Goal: Task Accomplishment & Management: Complete application form

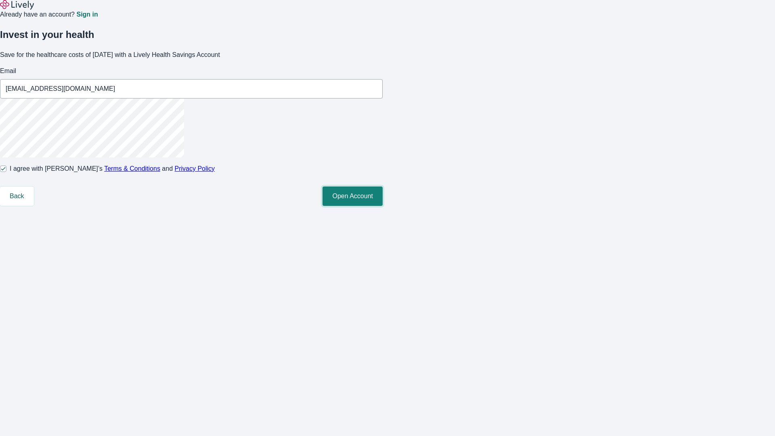
click at [382, 206] on button "Open Account" at bounding box center [352, 195] width 60 height 19
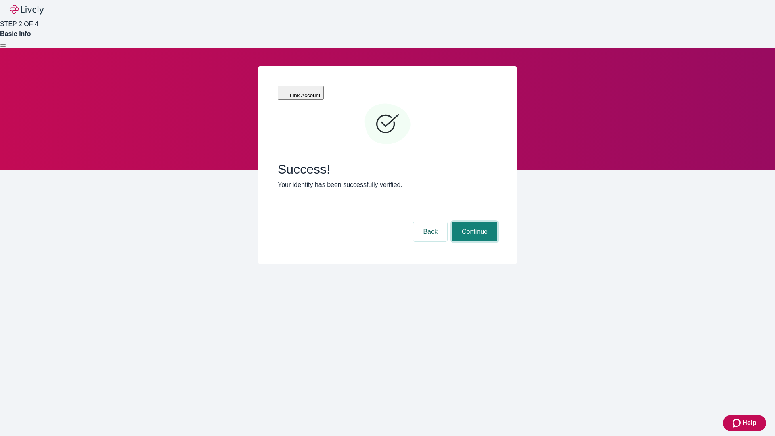
click at [473, 222] on button "Continue" at bounding box center [474, 231] width 45 height 19
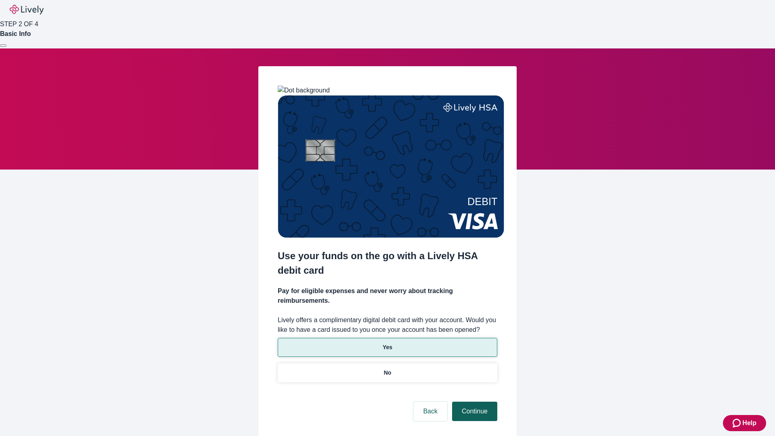
click at [387, 343] on p "Yes" at bounding box center [387, 347] width 10 height 8
click at [473, 401] on button "Continue" at bounding box center [474, 410] width 45 height 19
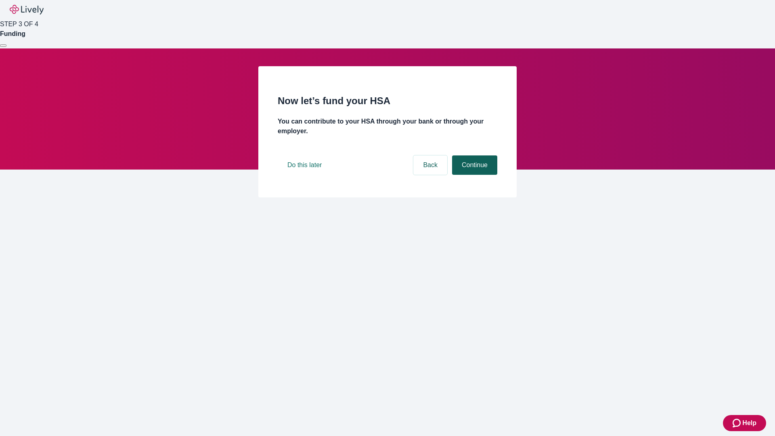
click at [473, 175] on button "Continue" at bounding box center [474, 164] width 45 height 19
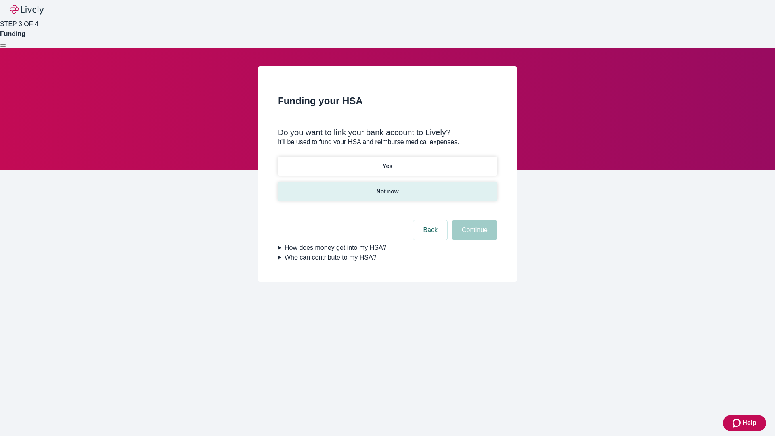
click at [387, 187] on p "Not now" at bounding box center [387, 191] width 22 height 8
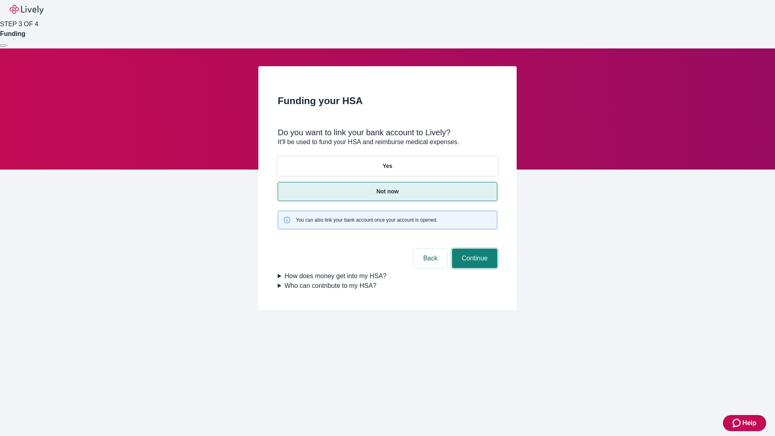
click at [473, 248] on button "Continue" at bounding box center [474, 257] width 45 height 19
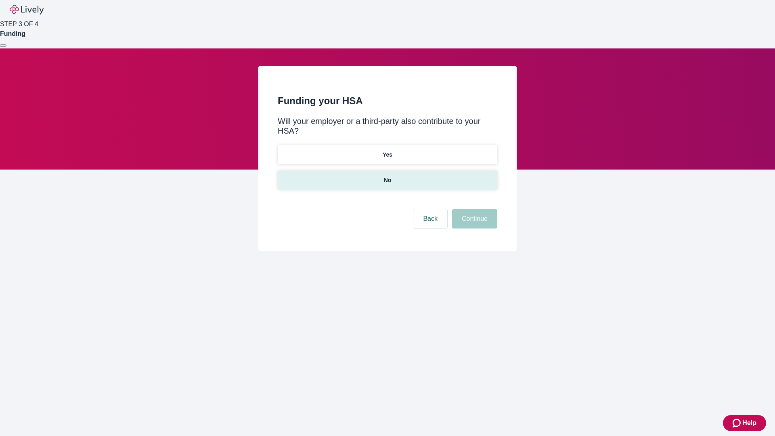
click at [387, 176] on p "No" at bounding box center [388, 180] width 8 height 8
click at [473, 209] on button "Continue" at bounding box center [474, 218] width 45 height 19
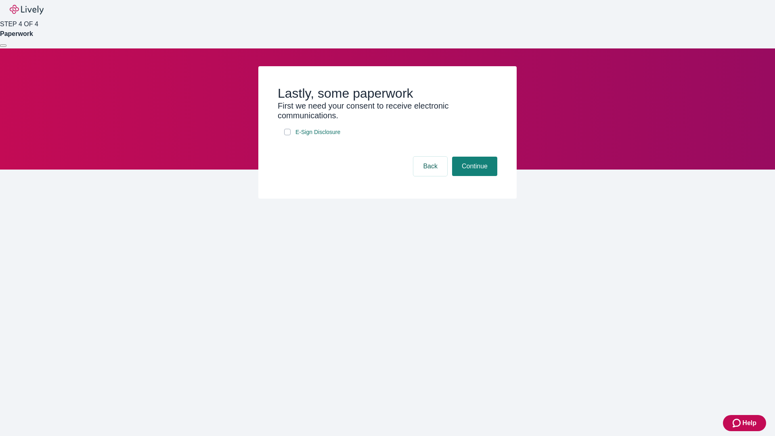
click at [287, 135] on input "E-Sign Disclosure" at bounding box center [287, 132] width 6 height 6
checkbox input "true"
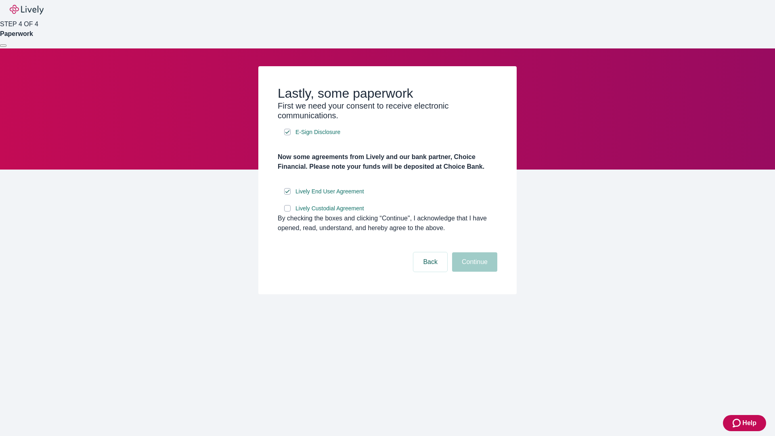
click at [287, 211] on input "Lively Custodial Agreement" at bounding box center [287, 208] width 6 height 6
checkbox input "true"
click at [473, 271] on button "Continue" at bounding box center [474, 261] width 45 height 19
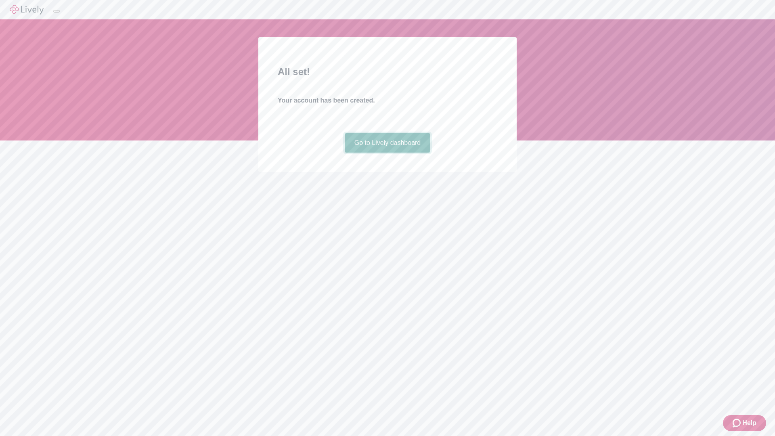
click at [387, 152] on link "Go to Lively dashboard" at bounding box center [387, 142] width 86 height 19
